Goal: Complete application form

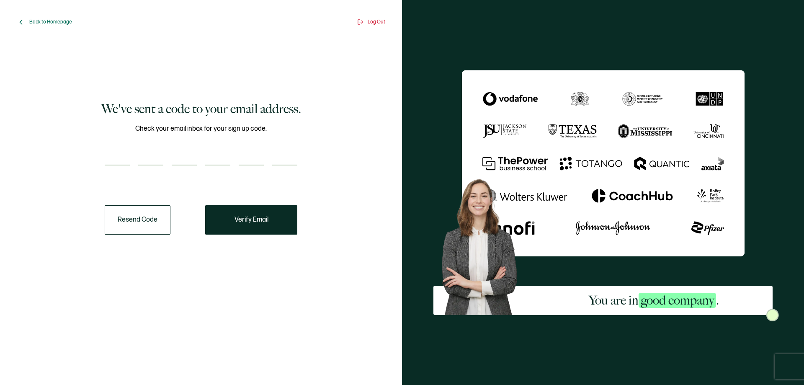
click at [119, 155] on input "number" at bounding box center [117, 157] width 25 height 17
paste input "8"
type input "8"
type input "5"
type input "4"
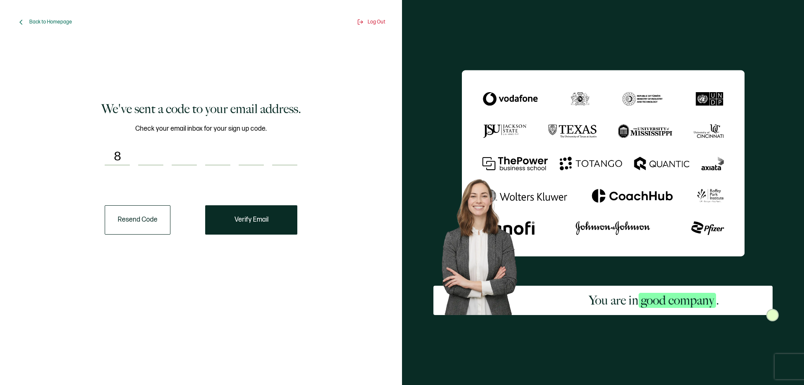
type input "9"
type input "4"
type input "0"
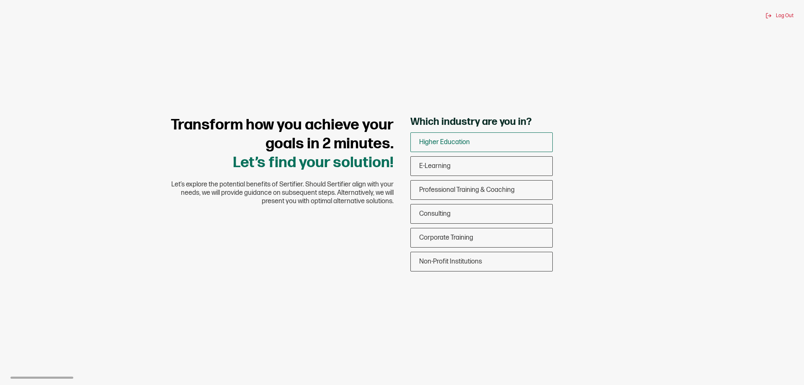
click at [476, 144] on div "Higher Education" at bounding box center [481, 142] width 141 height 20
click at [0, 0] on input "Higher Education" at bounding box center [0, 0] width 0 height 0
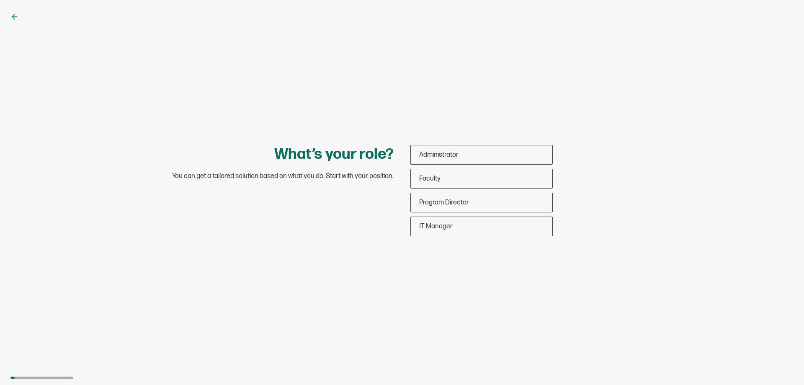
click at [11, 16] on icon at bounding box center [14, 17] width 8 height 8
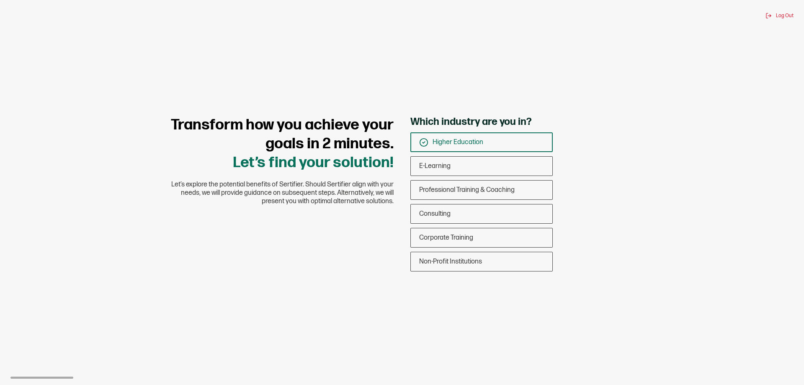
click at [425, 142] on icon at bounding box center [423, 142] width 9 height 9
click at [0, 0] on input "Higher Education" at bounding box center [0, 0] width 0 height 0
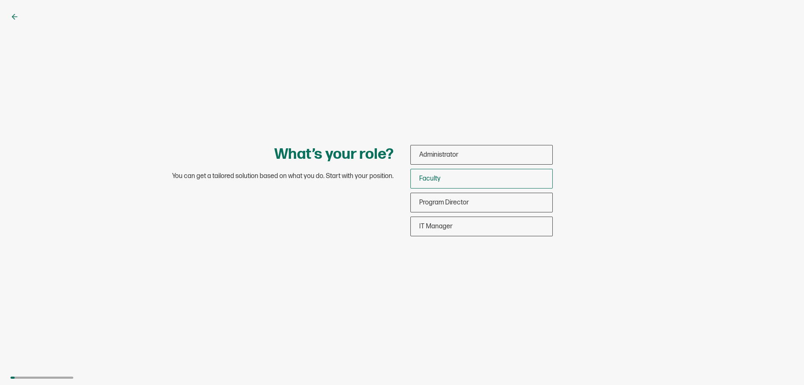
click at [449, 177] on div "Faculty" at bounding box center [481, 179] width 141 height 20
click at [0, 0] on input "Faculty" at bounding box center [0, 0] width 0 height 0
click at [599, 257] on div "What’s your role? You can get a tailored solution based on what you do. Start w…" at bounding box center [402, 192] width 804 height 385
click at [480, 176] on div "Faculty" at bounding box center [481, 179] width 141 height 20
click at [0, 0] on input "Faculty" at bounding box center [0, 0] width 0 height 0
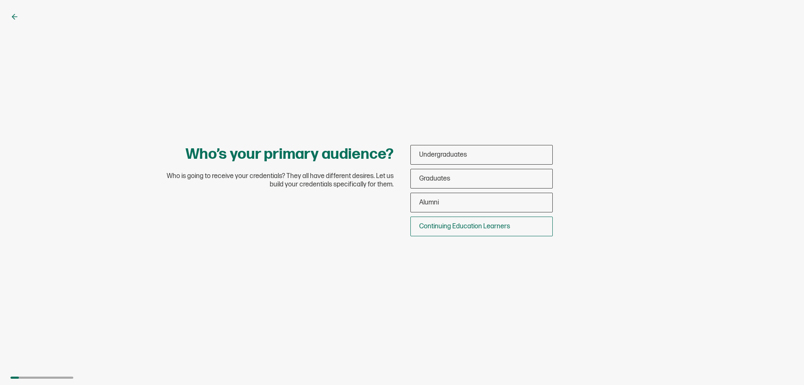
click at [476, 229] on span "Continuing Education Learners" at bounding box center [464, 226] width 91 height 8
click at [0, 0] on input "Continuing Education Learners" at bounding box center [0, 0] width 0 height 0
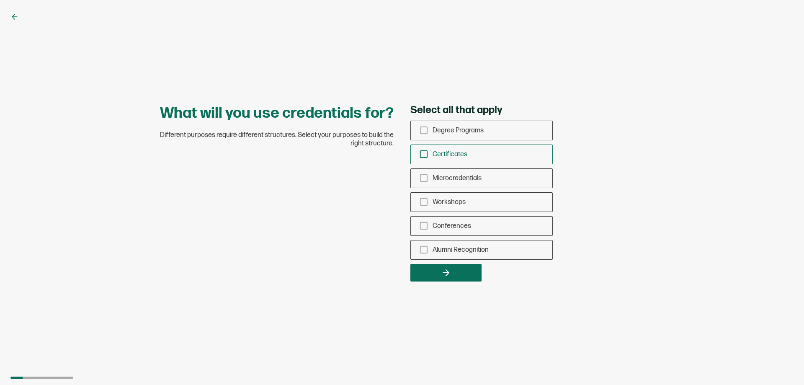
click at [450, 154] on span "Certificates" at bounding box center [449, 154] width 35 height 8
click at [0, 0] on input "Certificates" at bounding box center [0, 0] width 0 height 0
click at [445, 250] on span "Alumni Recognition" at bounding box center [460, 250] width 56 height 8
click at [0, 0] on input "Alumni Recognition" at bounding box center [0, 0] width 0 height 0
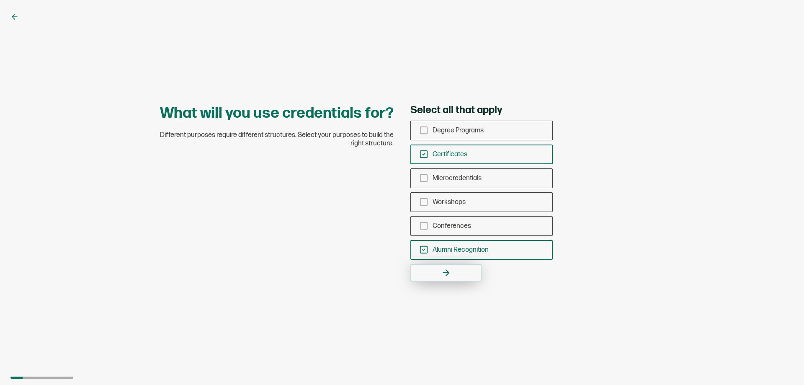
click at [445, 270] on icon "button" at bounding box center [446, 273] width 10 height 10
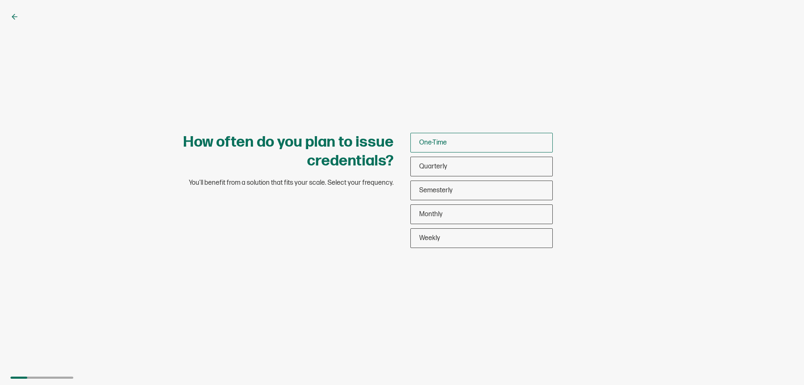
click at [464, 138] on div "One-Time" at bounding box center [481, 143] width 141 height 20
click at [0, 0] on input "One-Time" at bounding box center [0, 0] width 0 height 0
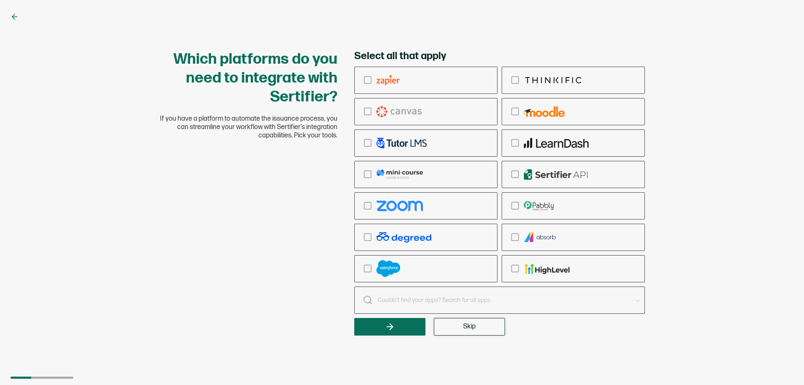
click at [457, 327] on button "Skip" at bounding box center [469, 327] width 71 height 18
